Goal: Information Seeking & Learning: Learn about a topic

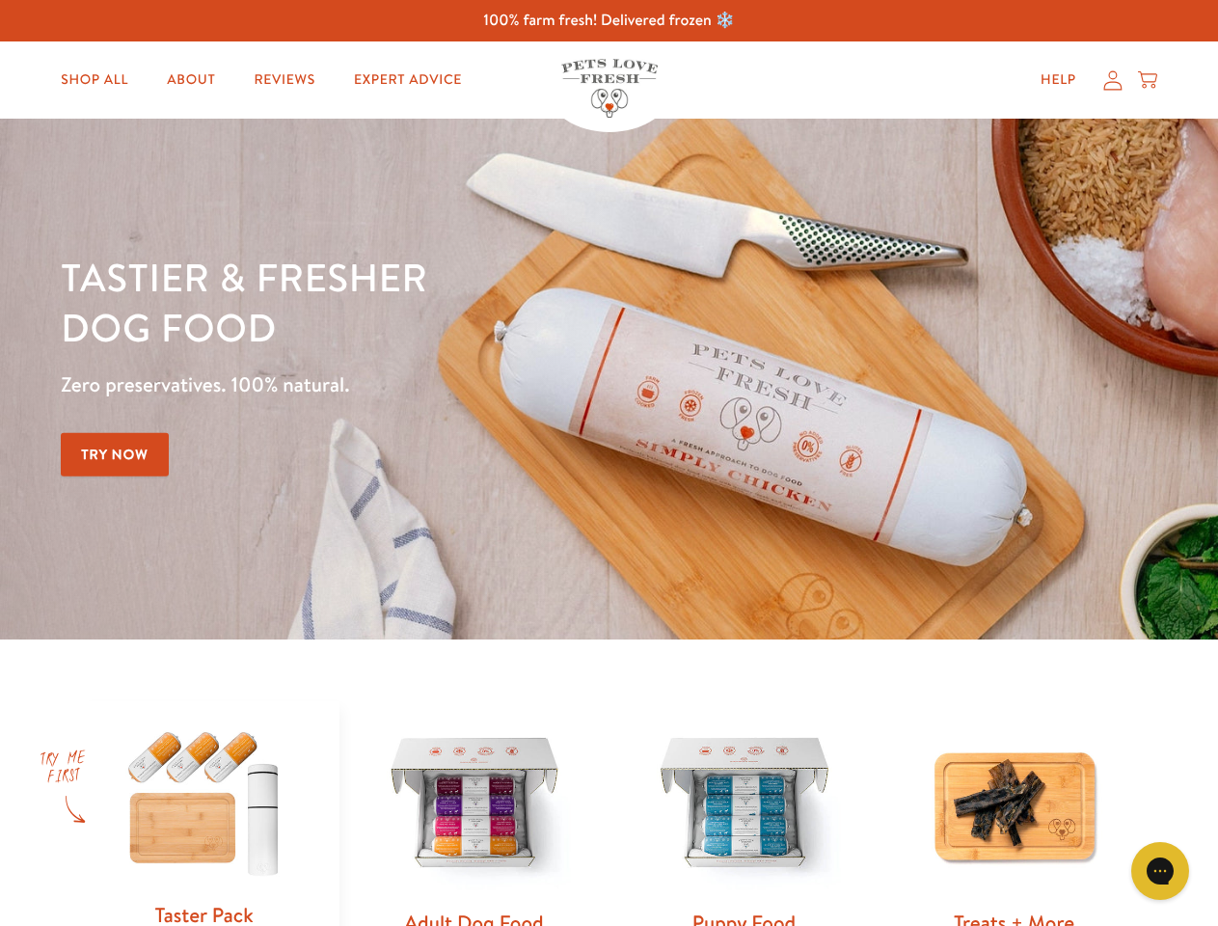
click at [608, 463] on div "Tastier & fresher dog food Zero preservatives. 100% natural. Try Now" at bounding box center [426, 379] width 731 height 255
click at [1160, 871] on icon "Gorgias live chat" at bounding box center [1159, 870] width 18 height 18
